Goal: Find specific page/section: Find specific page/section

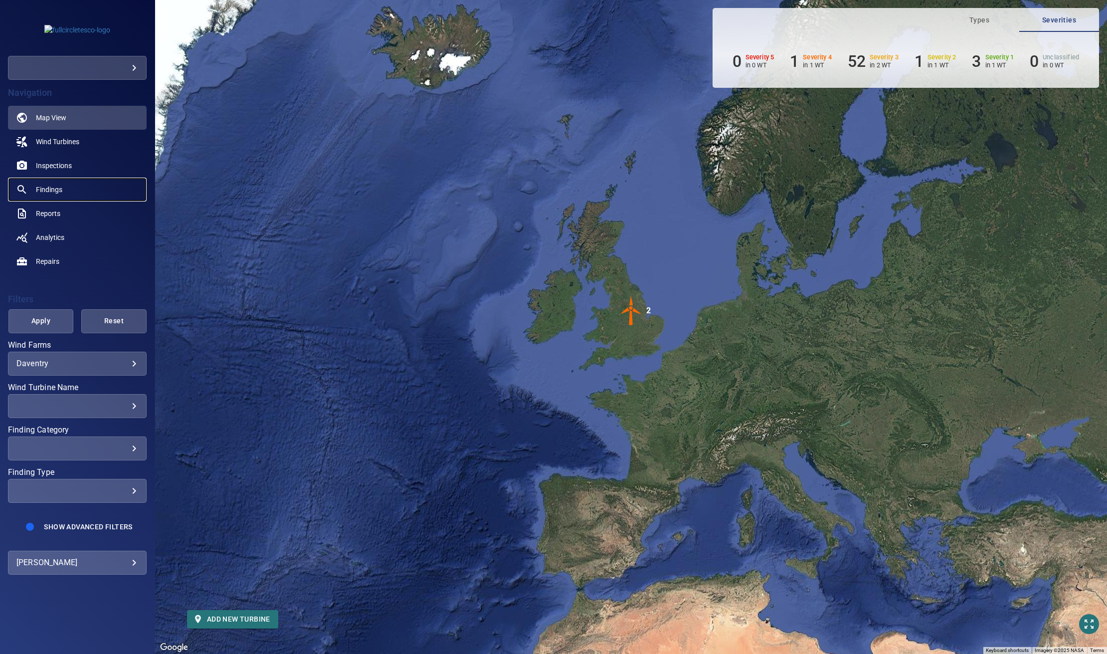
click at [60, 186] on span "Findings" at bounding box center [49, 190] width 26 height 10
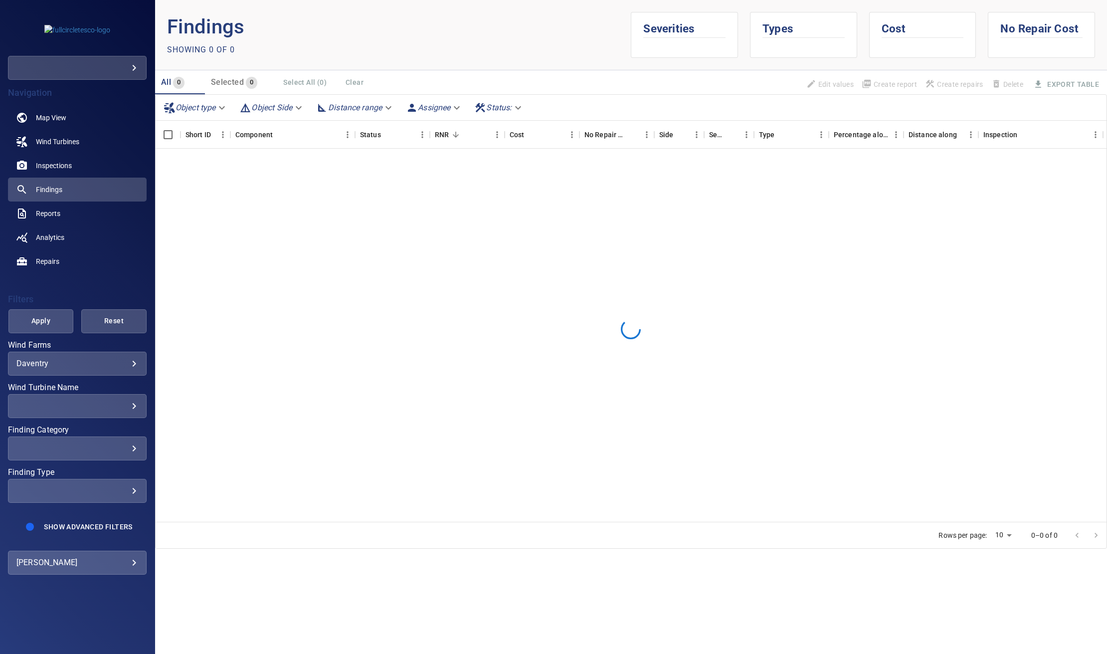
click at [130, 405] on div "​" at bounding box center [77, 405] width 122 height 9
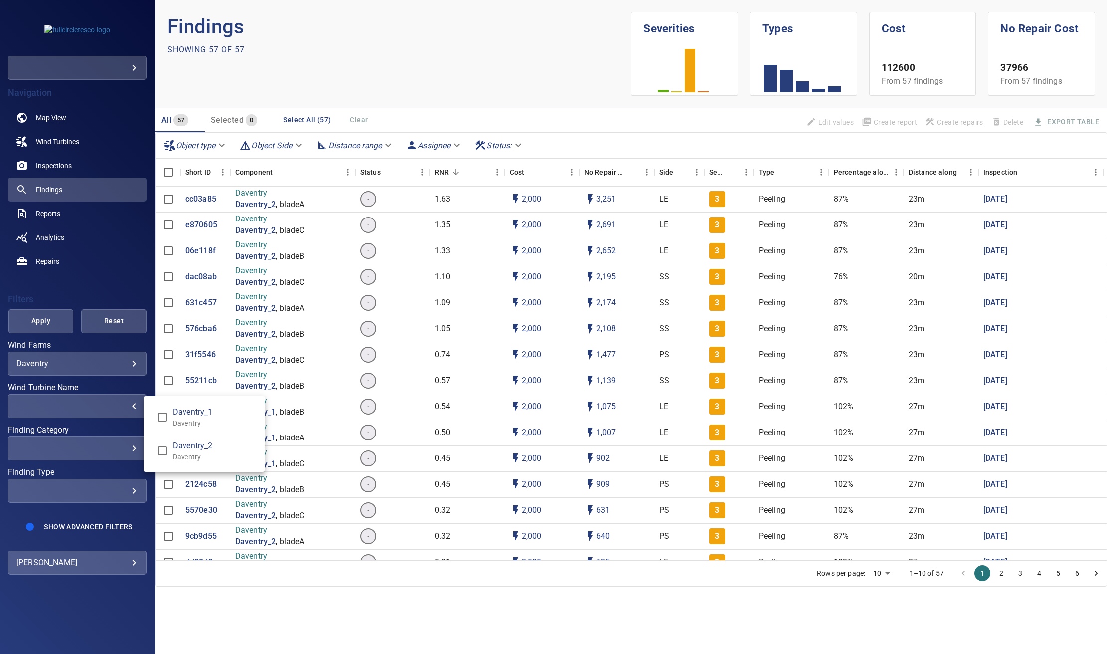
click at [173, 414] on span "Daventry_1" at bounding box center [215, 412] width 84 height 12
type input "**********"
click at [113, 282] on div "Wind Turbine Name" at bounding box center [553, 327] width 1107 height 654
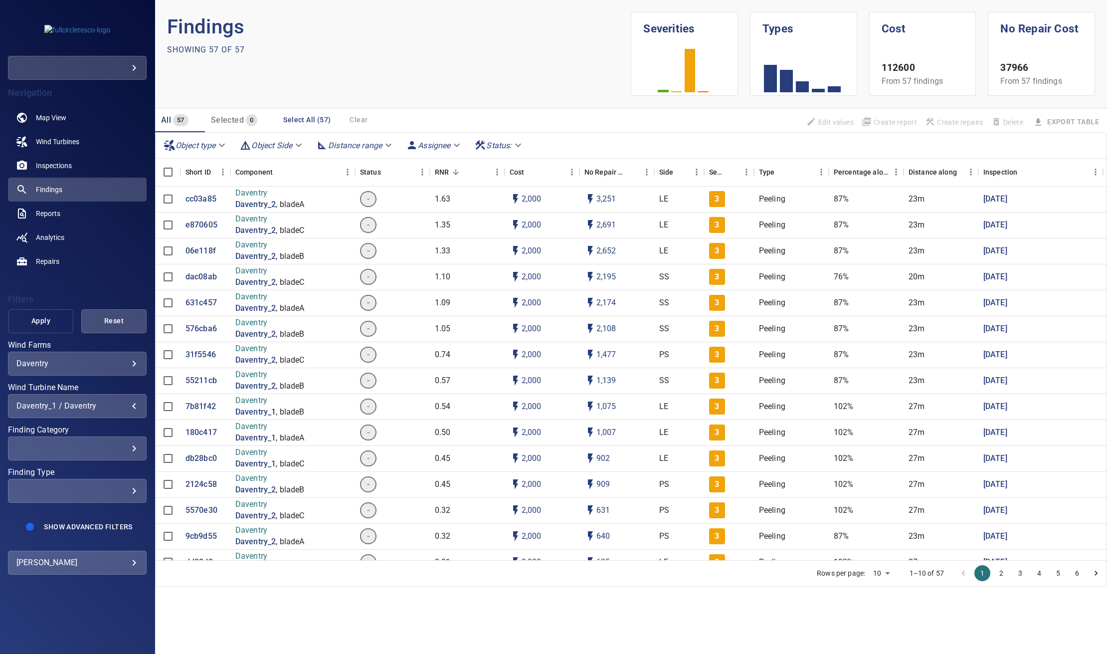
click at [43, 323] on span "Apply" at bounding box center [41, 321] width 40 height 12
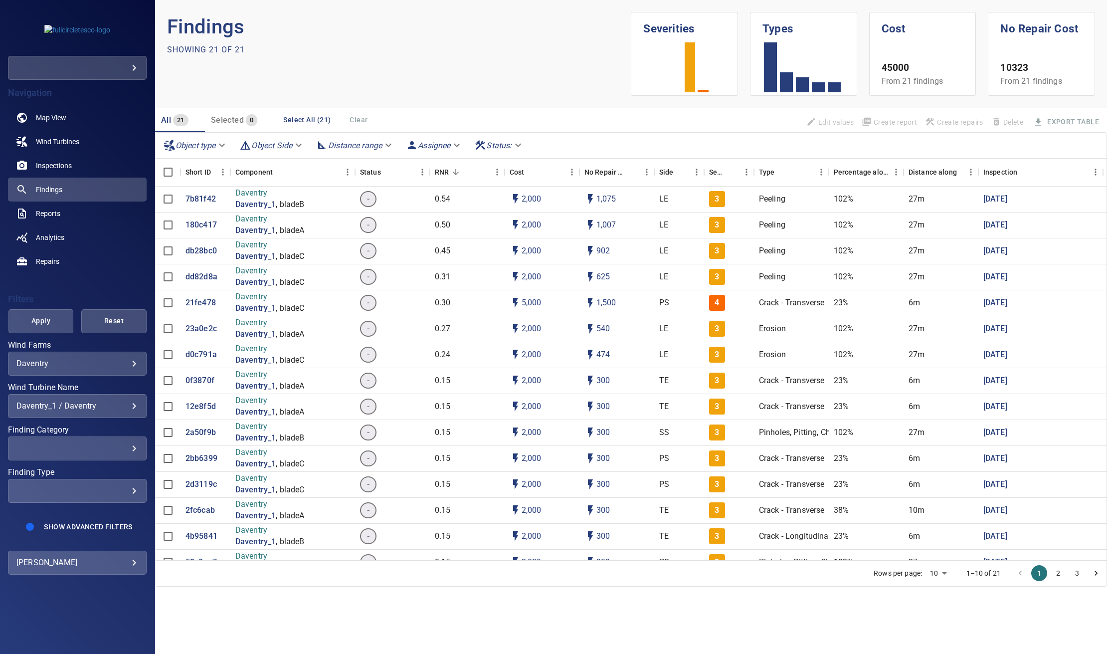
click at [105, 411] on div "**********" at bounding box center [77, 406] width 139 height 24
click at [88, 275] on div "Wind Turbine Name" at bounding box center [553, 327] width 1107 height 654
click at [36, 329] on button "Apply" at bounding box center [40, 321] width 65 height 24
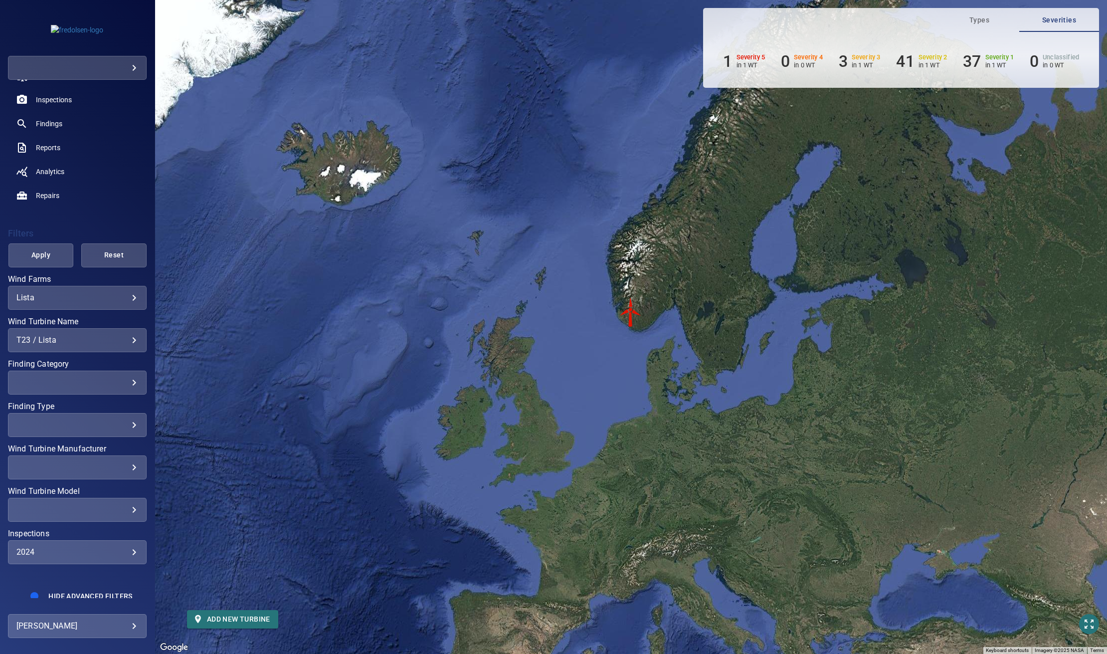
scroll to position [71, 0]
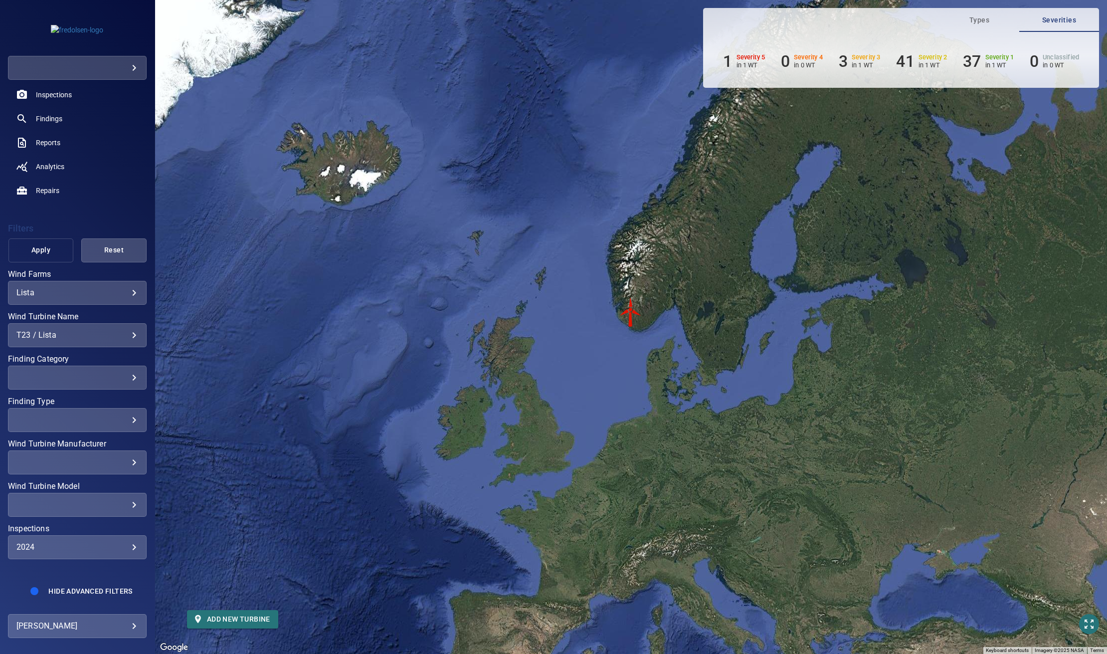
click at [25, 241] on button "Apply" at bounding box center [40, 250] width 65 height 24
click at [66, 544] on div "2024" at bounding box center [77, 546] width 122 height 9
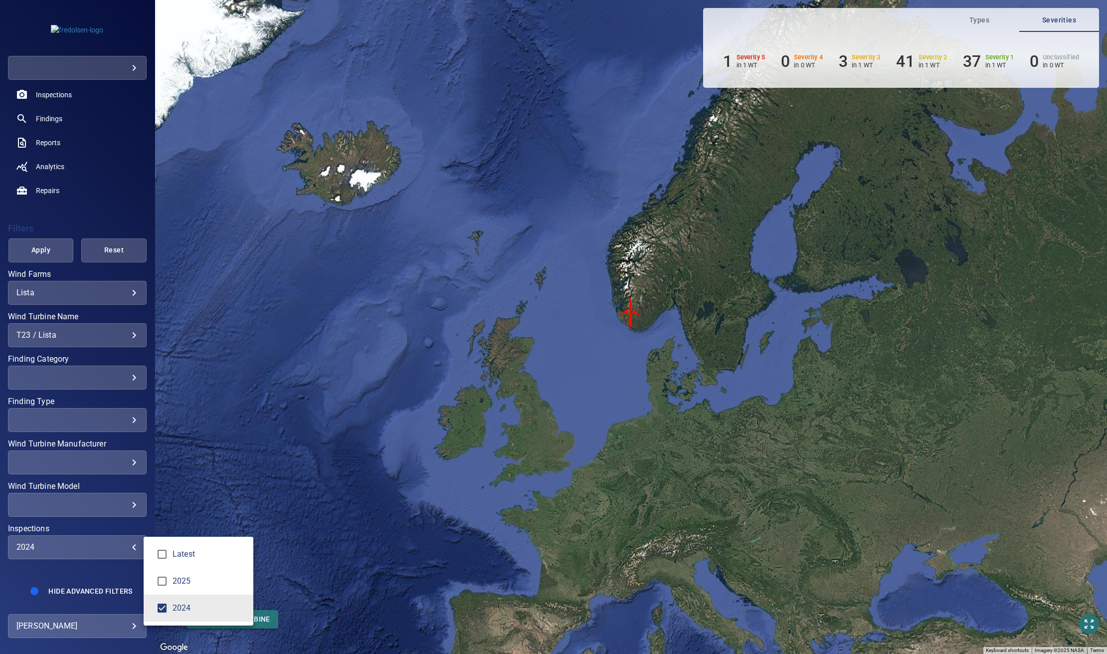
click at [70, 521] on div "Inspections" at bounding box center [553, 327] width 1107 height 654
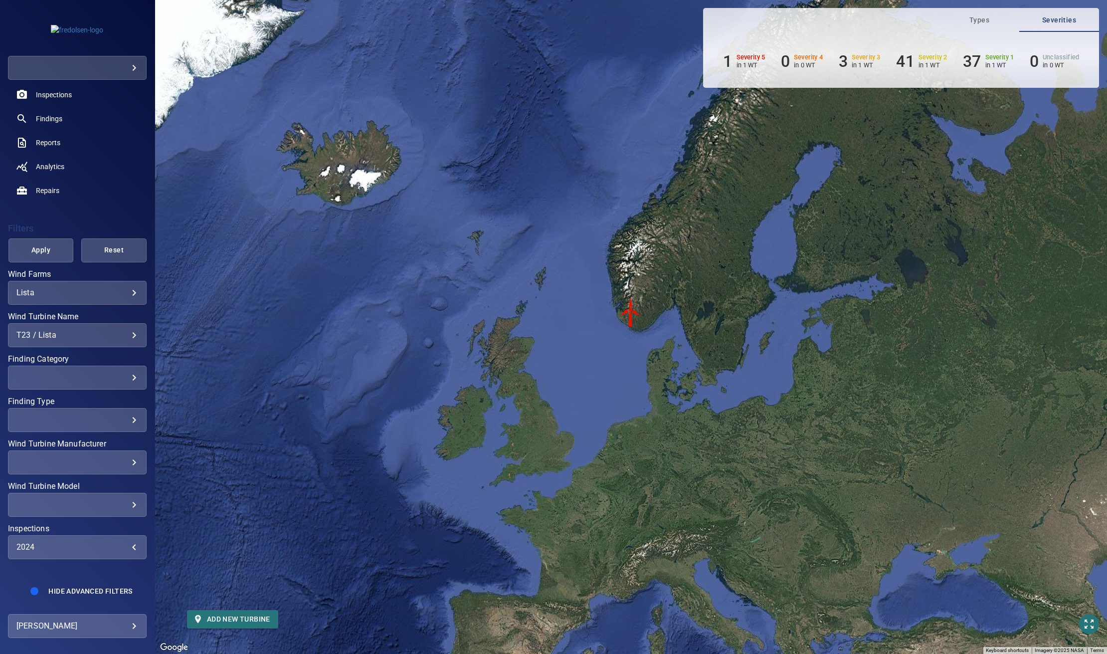
click at [119, 547] on div "2024" at bounding box center [77, 546] width 122 height 9
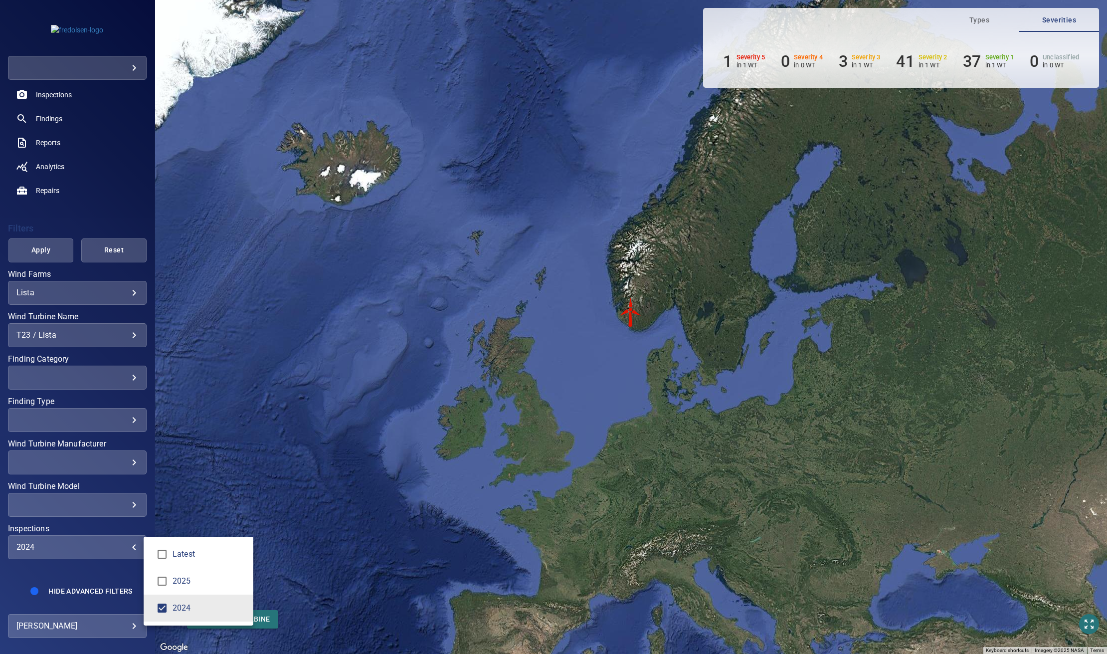
click at [187, 579] on span "2025" at bounding box center [209, 581] width 73 height 12
type input "****"
click at [92, 227] on div "Inspections" at bounding box center [553, 327] width 1107 height 654
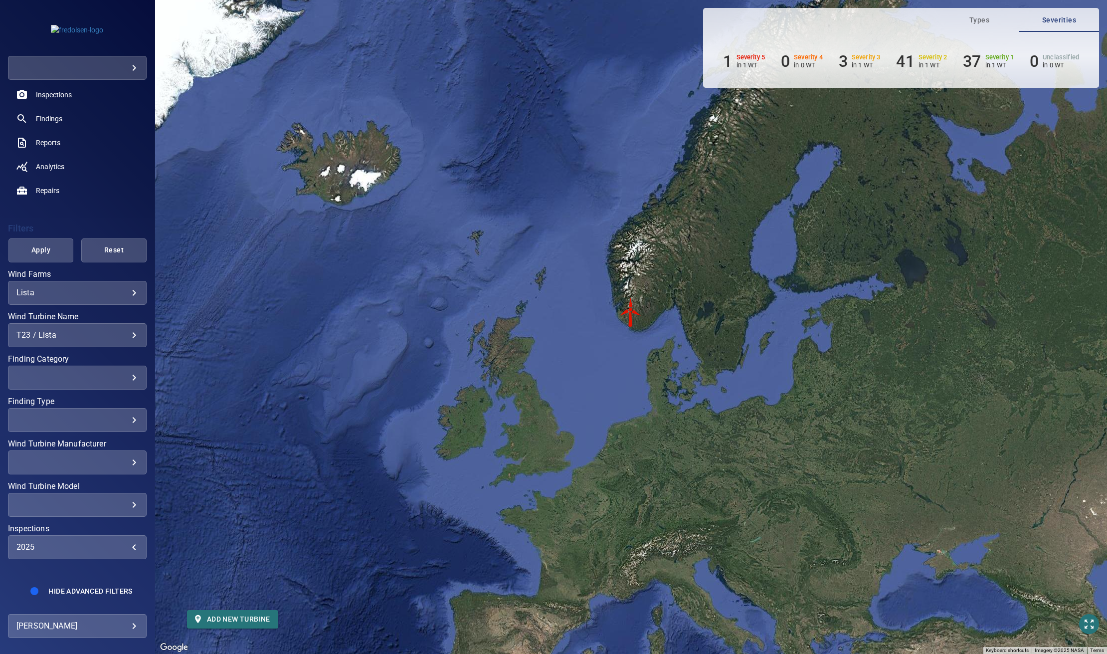
click at [42, 248] on span "Apply" at bounding box center [41, 250] width 40 height 12
